Goal: Task Accomplishment & Management: Manage account settings

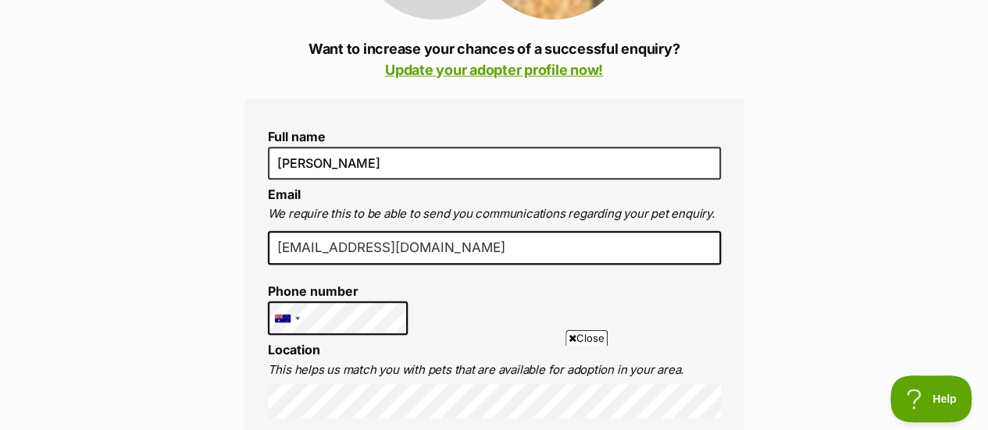
scroll to position [23, 0]
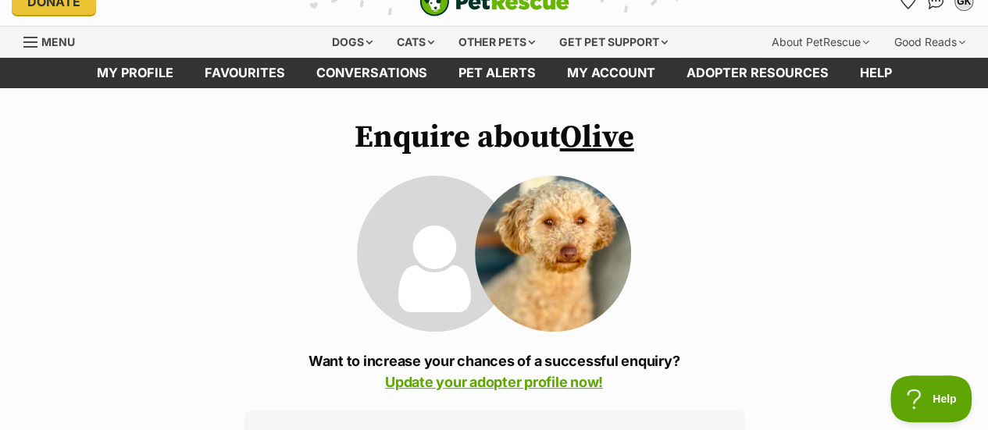
click at [759, 80] on link "Adopter resources" at bounding box center [757, 73] width 173 height 30
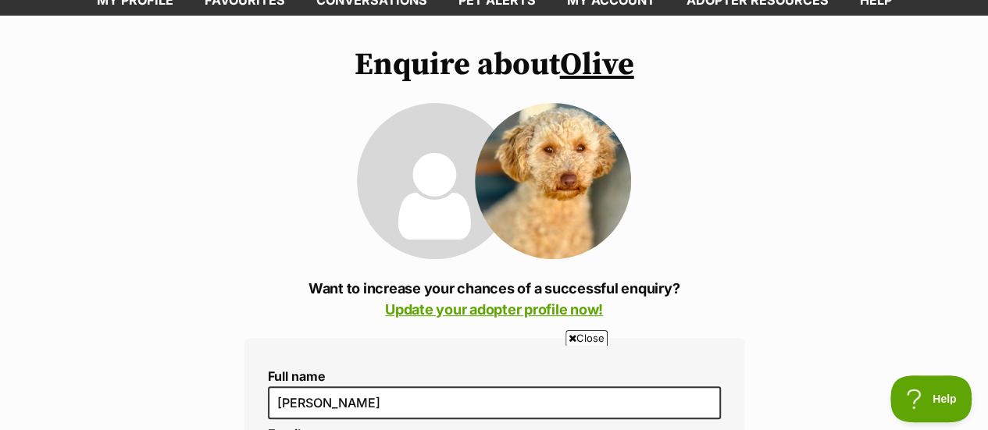
click at [520, 312] on link "Update your adopter profile now!" at bounding box center [494, 309] width 218 height 16
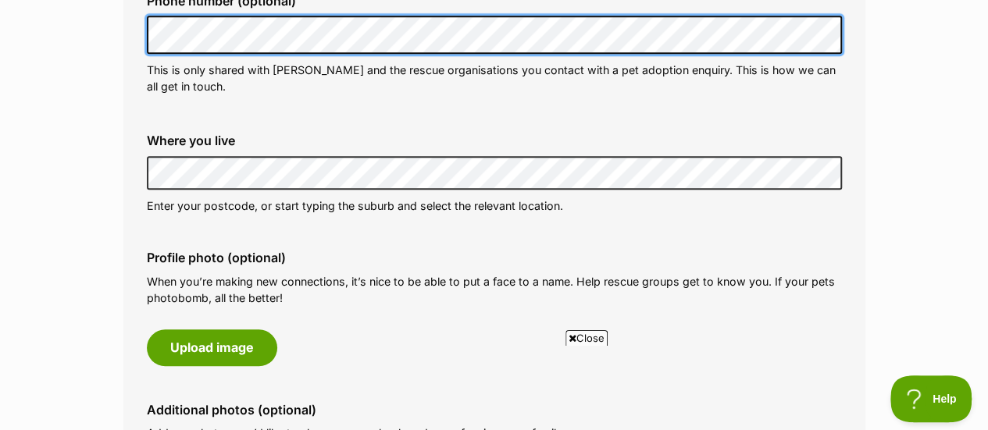
scroll to position [625, 0]
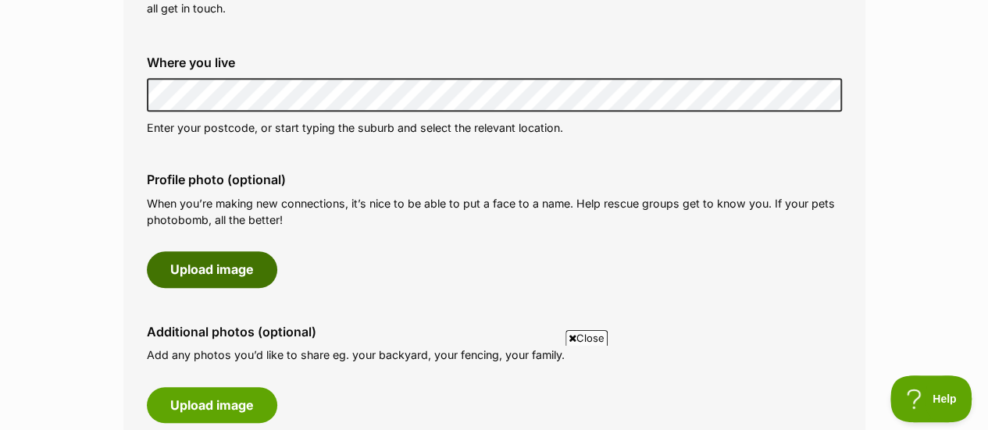
click at [256, 280] on button "Upload image" at bounding box center [212, 269] width 130 height 36
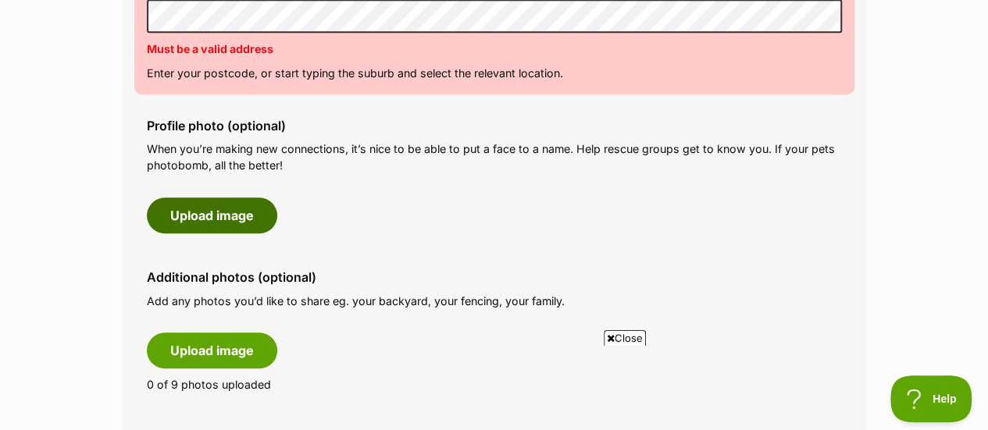
scroll to position [469, 0]
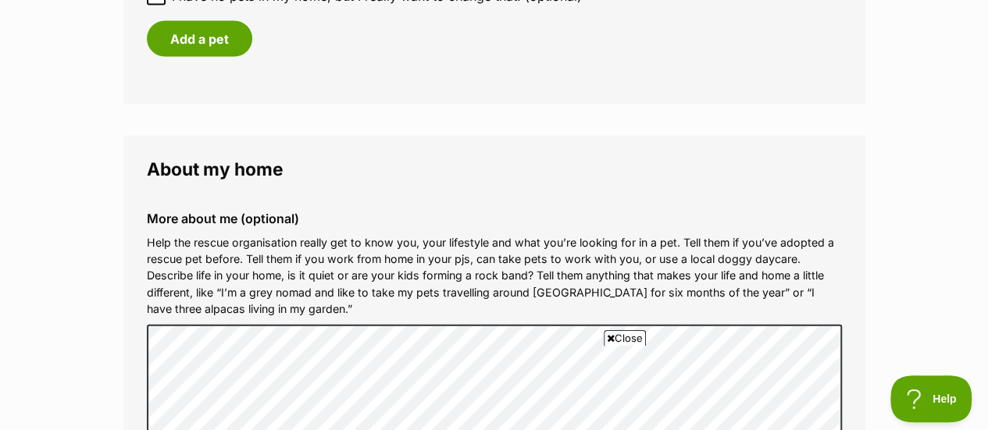
scroll to position [1328, 0]
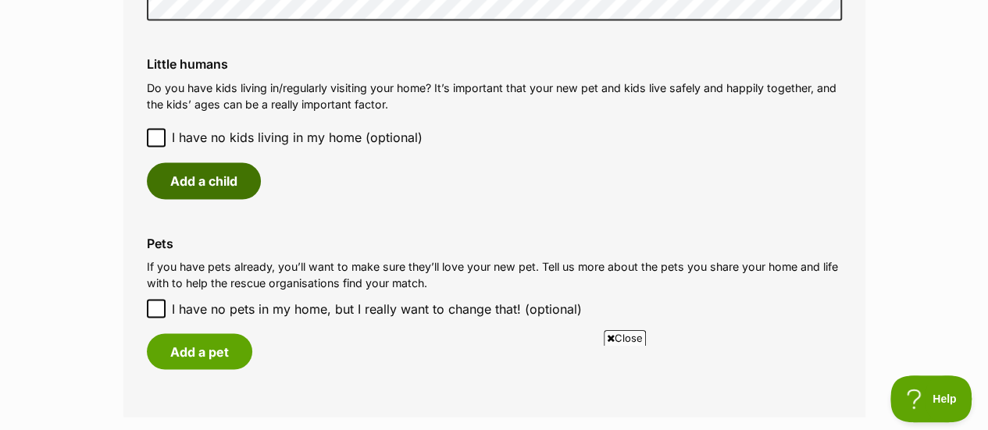
click at [194, 173] on button "Add a child" at bounding box center [204, 180] width 114 height 36
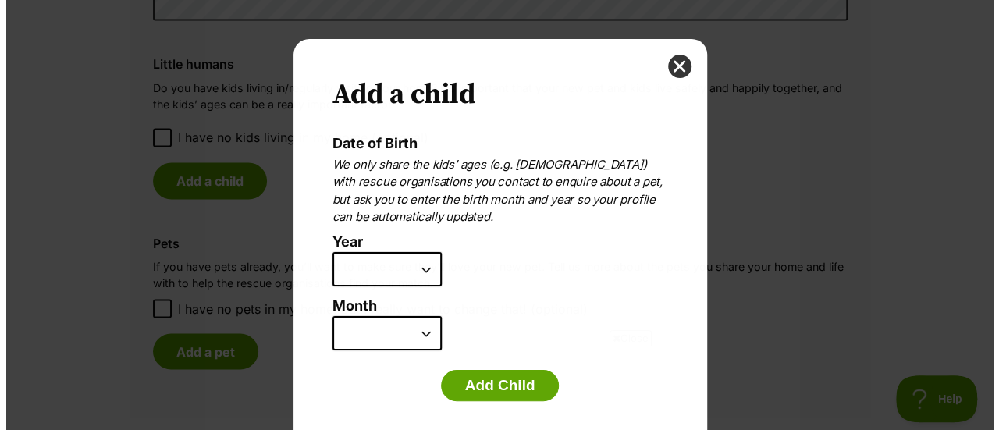
scroll to position [0, 0]
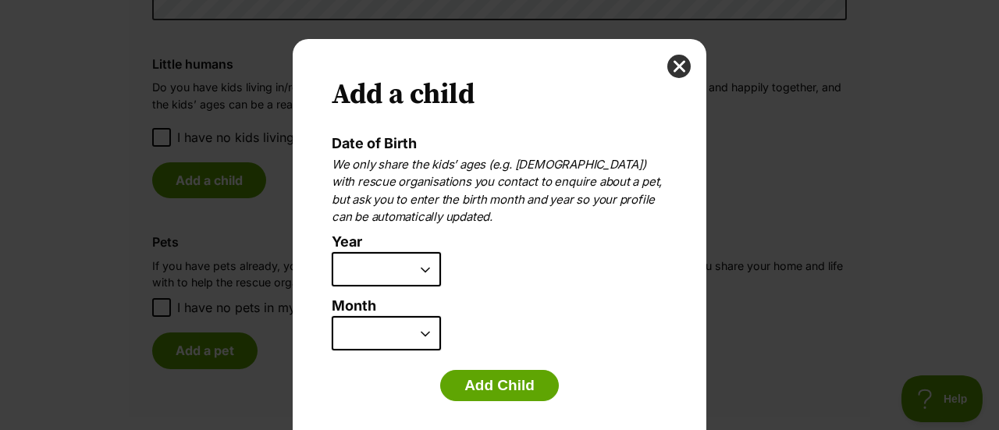
click at [395, 275] on select "2025 2024 2023 2022 2021 2020 2019 2018 2017 2016 2015 2014 2013 2012 2011 2010…" at bounding box center [386, 269] width 109 height 34
click at [671, 63] on button "close" at bounding box center [679, 66] width 23 height 23
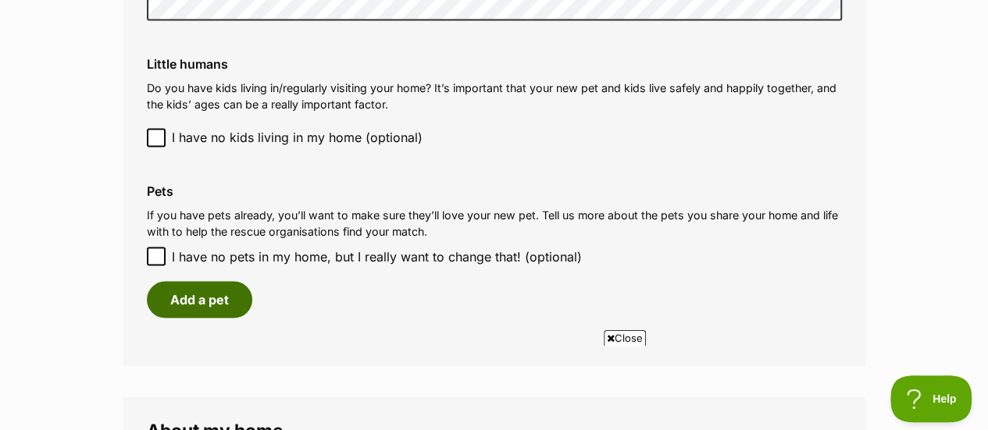
click at [176, 293] on button "Add a pet" at bounding box center [199, 299] width 105 height 36
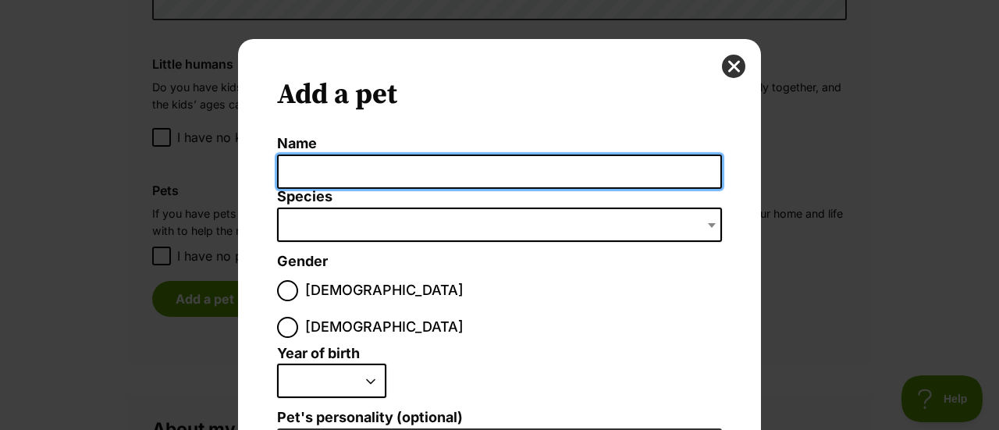
click at [379, 166] on input "Name" at bounding box center [499, 172] width 445 height 35
type input "Mabel"
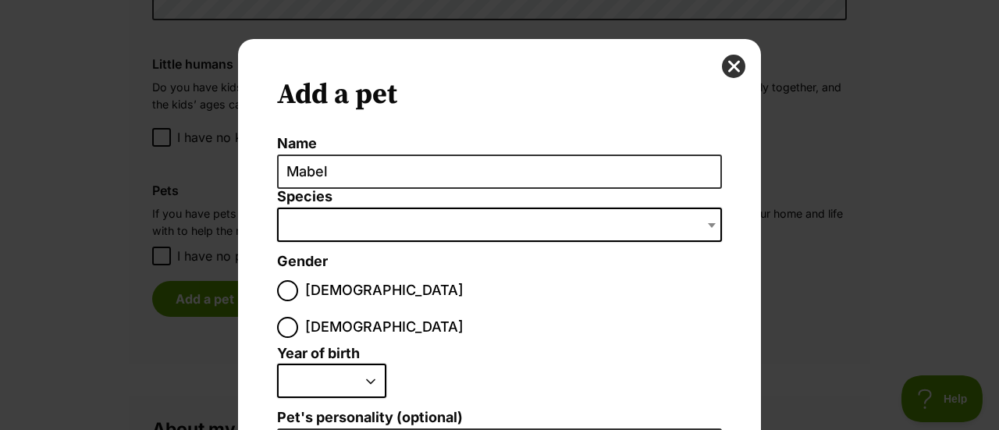
click at [381, 229] on span "Dialog Window - Close (Press escape to close)" at bounding box center [499, 225] width 445 height 34
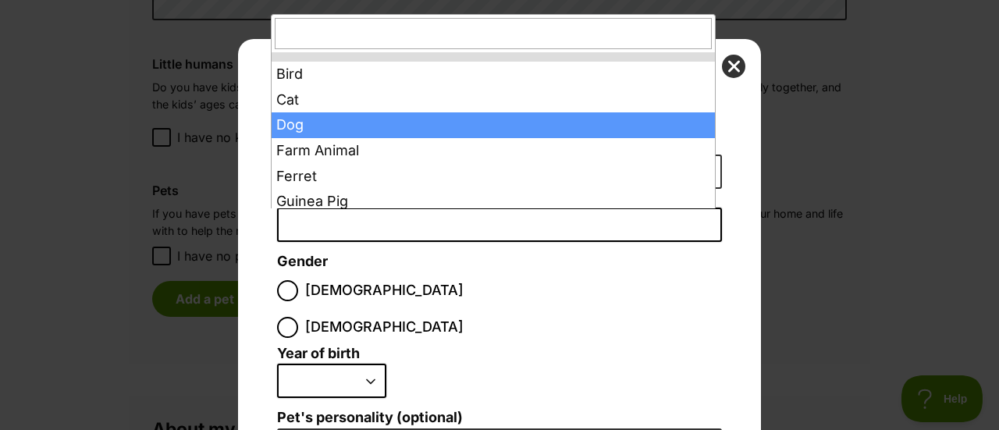
select select "1"
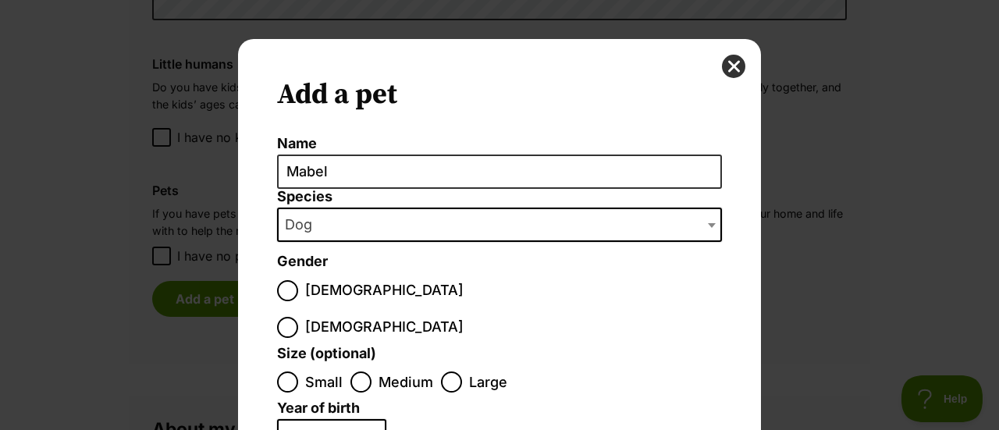
click at [378, 317] on span "Female" at bounding box center [384, 327] width 158 height 21
click at [298, 317] on input "Female" at bounding box center [287, 327] width 21 height 21
radio input "true"
click at [283, 378] on div "Dialog Window - Close (Press escape to close)" at bounding box center [288, 383] width 10 height 10
click at [283, 372] on input "Small" at bounding box center [287, 382] width 21 height 21
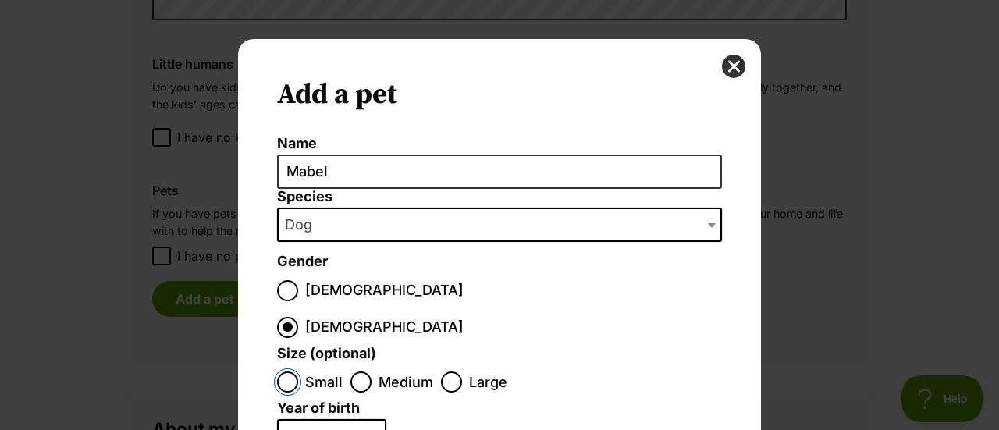
radio input "true"
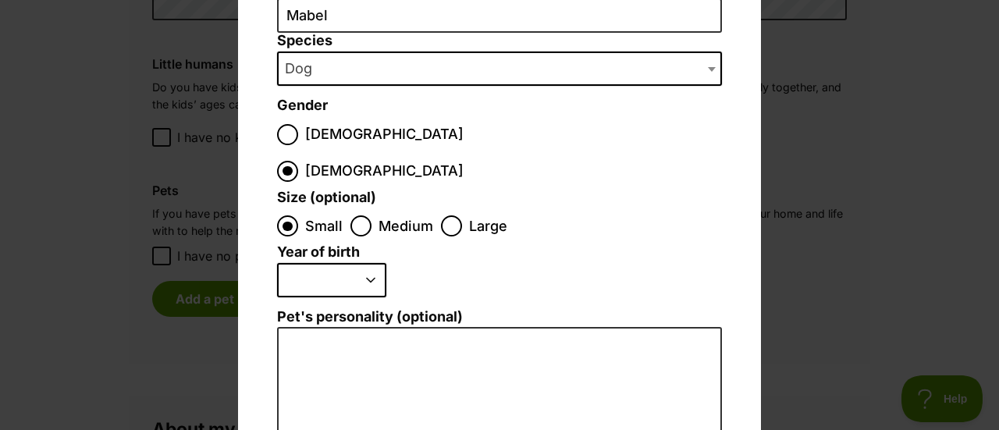
click at [338, 263] on select "2025 2024 2023 2022 2021 2020 2019 2018 2017 2016 2015 2014 2013 2012 2011 2010…" at bounding box center [331, 280] width 109 height 34
select select "2024"
click at [277, 263] on select "2025 2024 2023 2022 2021 2020 2019 2018 2017 2016 2015 2014 2013 2012 2011 2010…" at bounding box center [331, 280] width 109 height 34
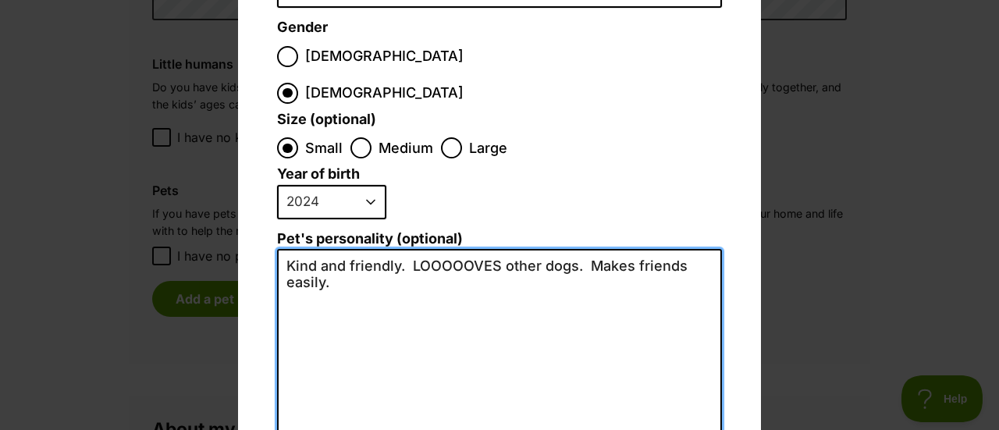
scroll to position [459, 0]
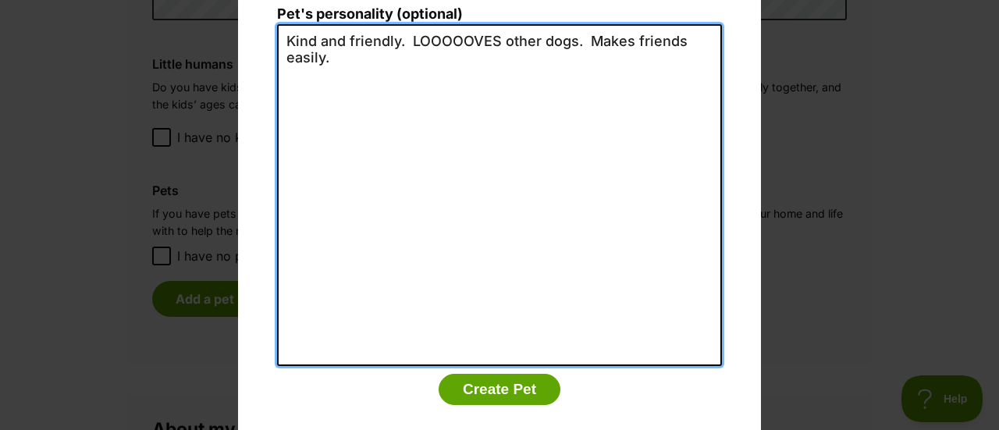
type textarea "Kind and friendly. LOOOOOVES other dogs. Makes friends easily."
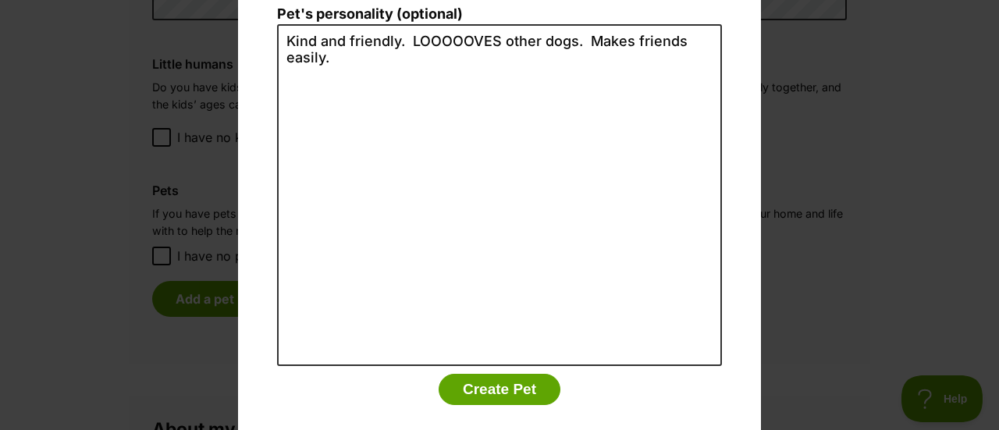
click at [493, 374] on button "Create Pet" at bounding box center [500, 389] width 122 height 31
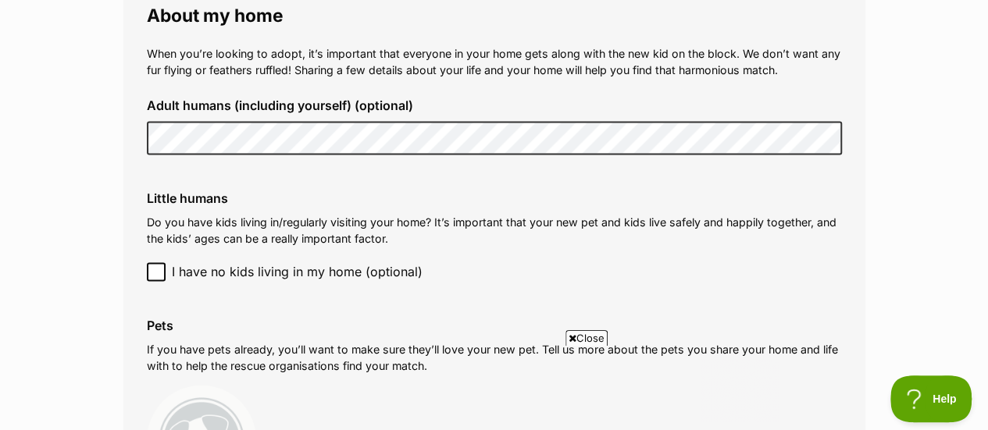
scroll to position [1428, 0]
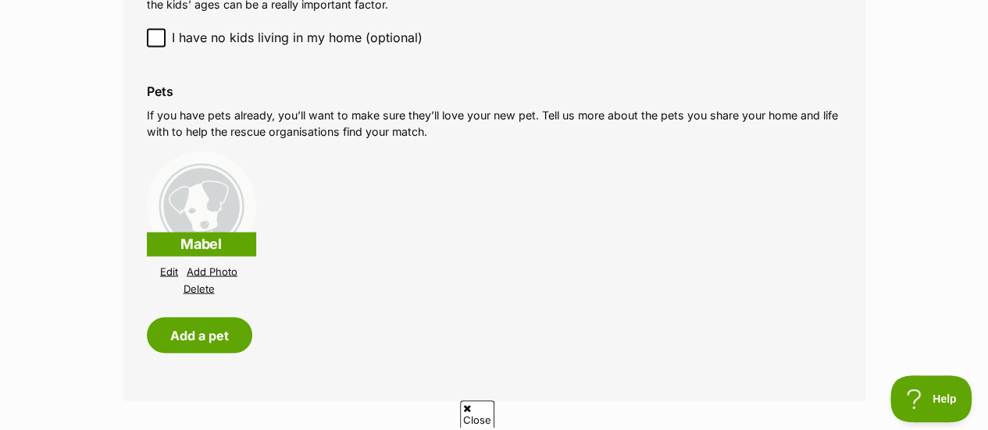
click at [207, 272] on link "Add Photo" at bounding box center [212, 271] width 51 height 12
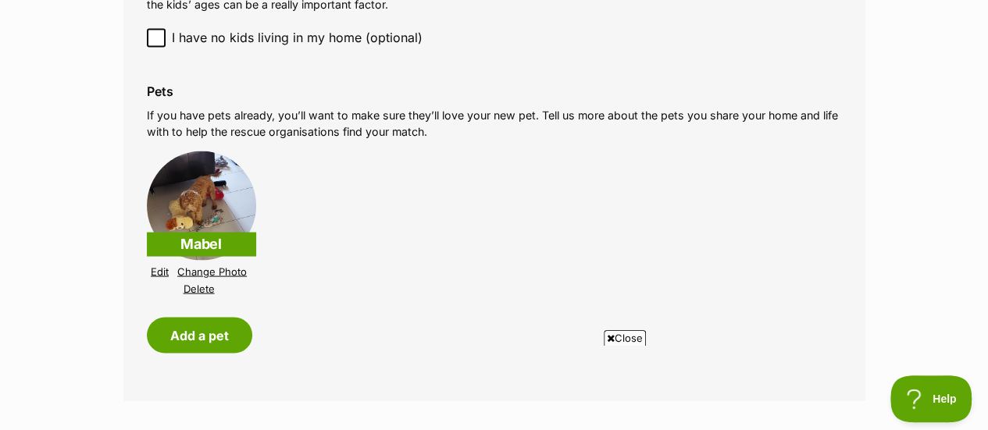
scroll to position [1506, 0]
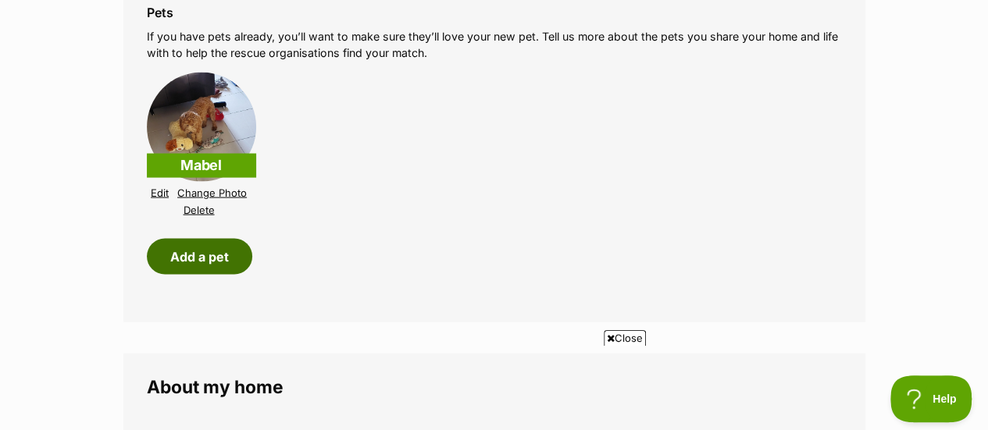
click at [214, 255] on button "Add a pet" at bounding box center [199, 257] width 105 height 36
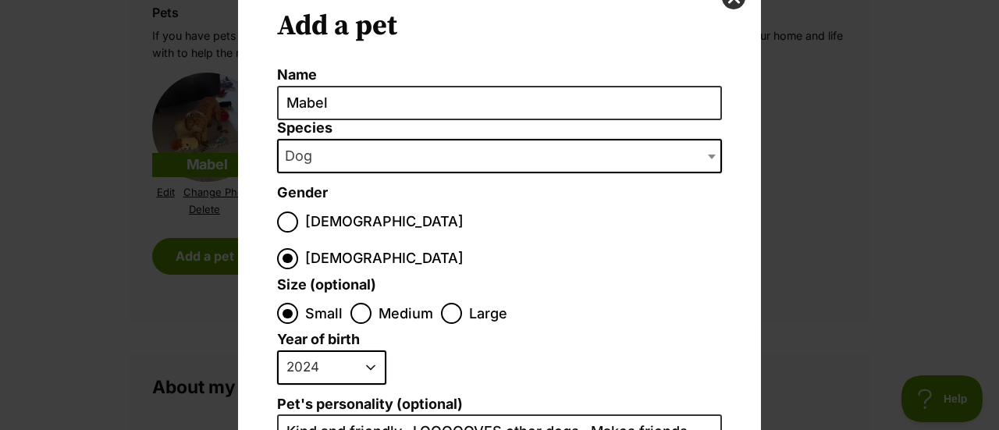
scroll to position [0, 0]
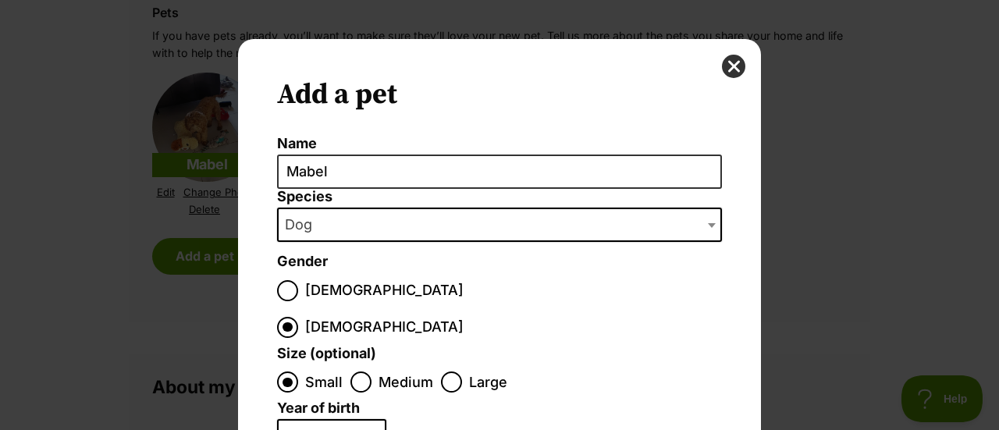
click at [96, 248] on div "Add a pet Name Mabel Species Bird Cat Dog Farm Animal Ferret Guinea Pig Horse R…" at bounding box center [499, 215] width 999 height 430
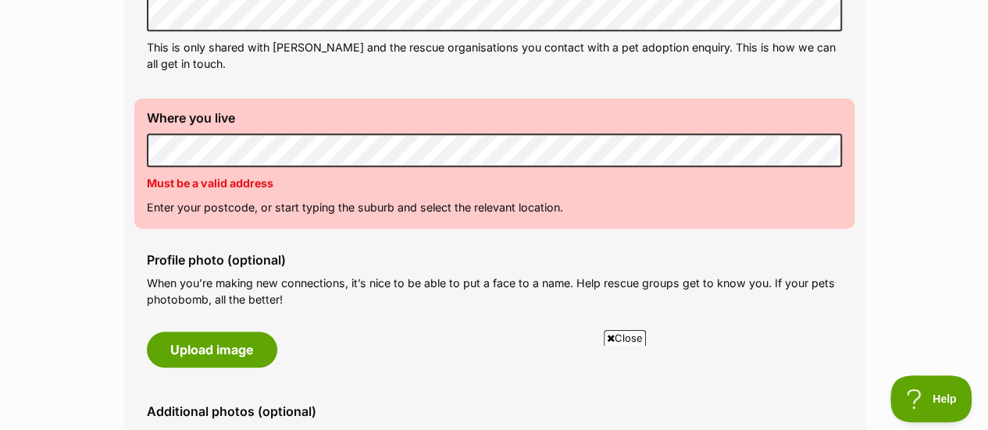
scroll to position [725, 0]
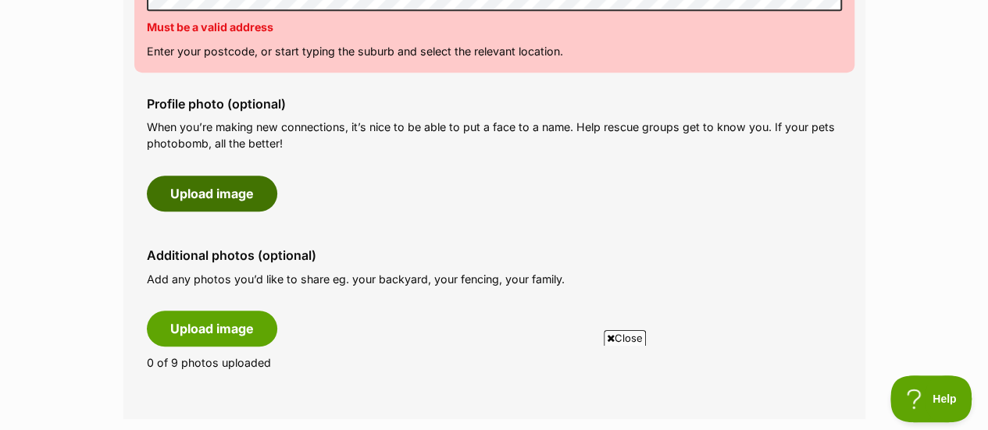
click at [183, 179] on button "Upload image" at bounding box center [212, 194] width 130 height 36
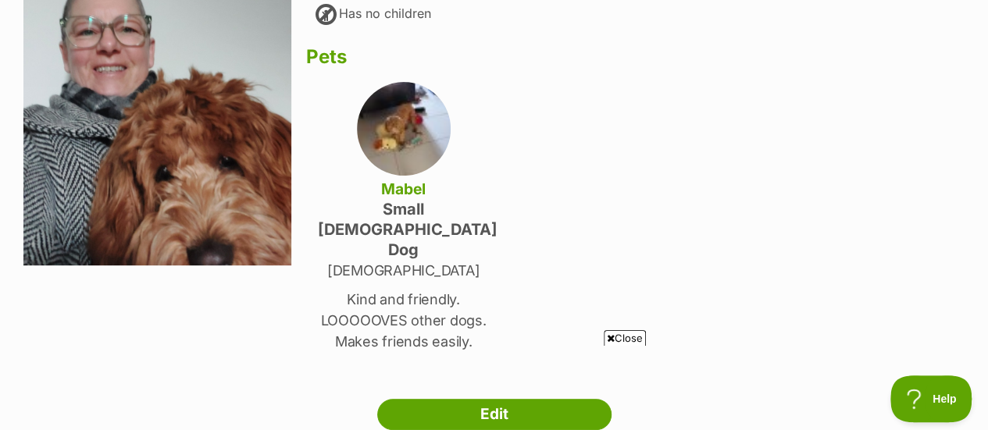
scroll to position [156, 0]
